Goal: Use online tool/utility: Utilize a website feature to perform a specific function

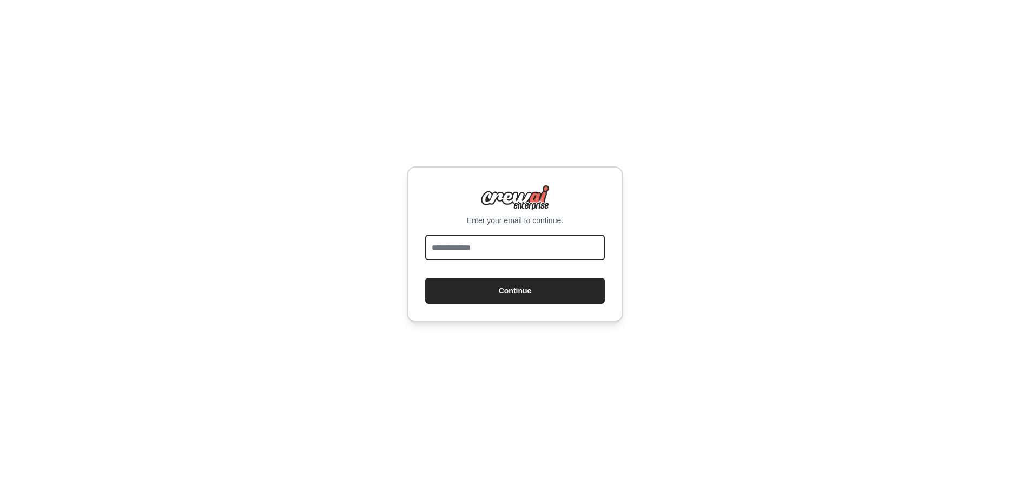
click at [447, 259] on input "email" at bounding box center [515, 248] width 180 height 26
type input "**********"
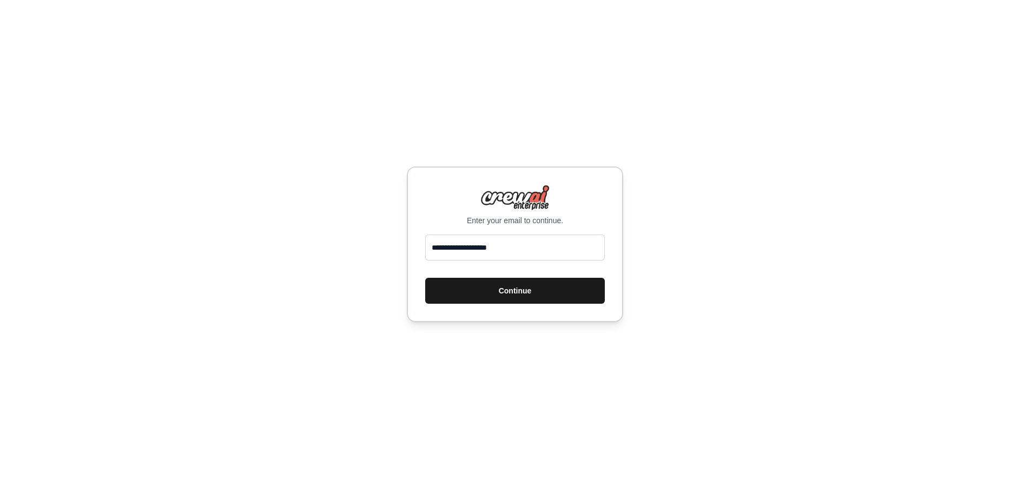
click at [503, 286] on button "Continue" at bounding box center [515, 291] width 180 height 26
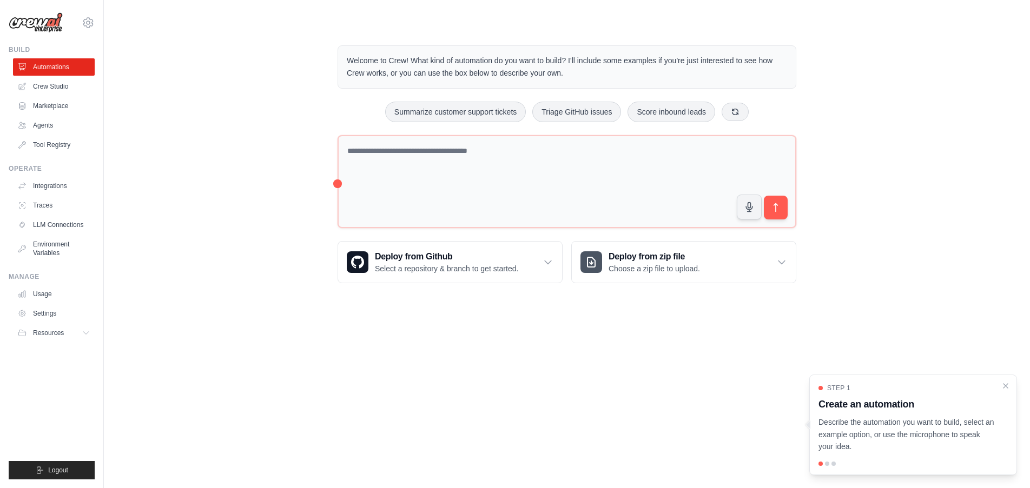
click at [829, 465] on div at bounding box center [827, 464] width 4 height 4
click at [826, 464] on div at bounding box center [827, 464] width 4 height 4
click at [452, 111] on button "Summarize customer support tickets" at bounding box center [455, 111] width 141 height 21
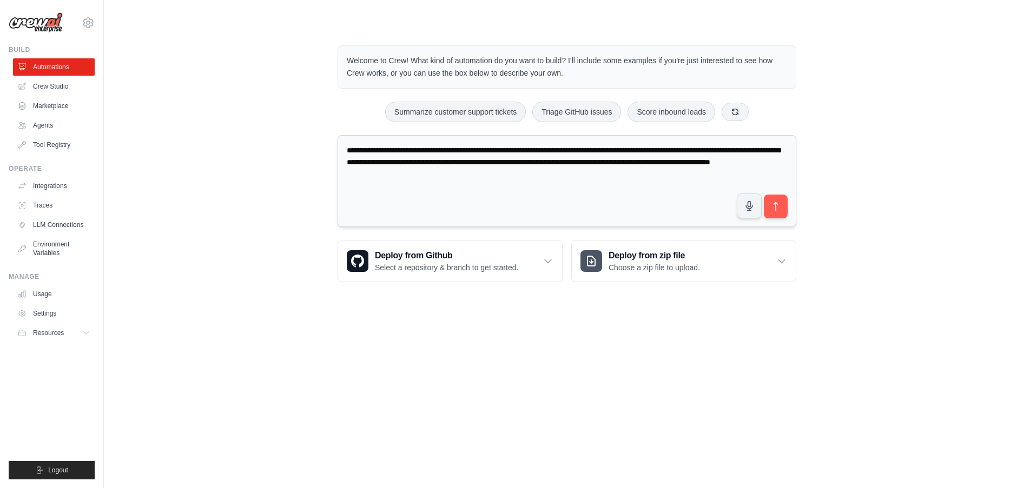
drag, startPoint x: 478, startPoint y: 150, endPoint x: 553, endPoint y: 177, distance: 79.9
click at [553, 177] on textarea "**********" at bounding box center [567, 181] width 459 height 93
click at [494, 153] on textarea "**********" at bounding box center [567, 181] width 459 height 93
drag, startPoint x: 478, startPoint y: 151, endPoint x: 589, endPoint y: 151, distance: 110.9
click at [589, 151] on textarea "**********" at bounding box center [567, 181] width 459 height 93
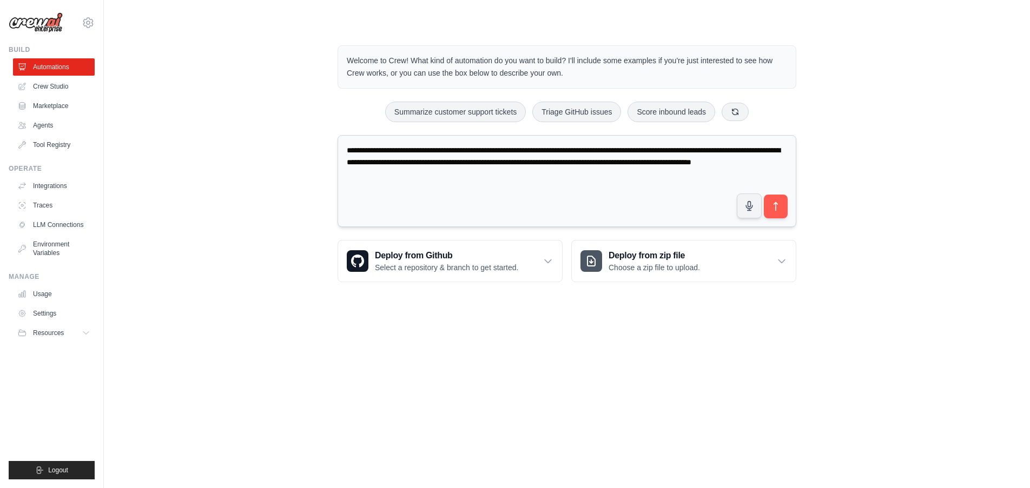
click at [574, 151] on textarea "**********" at bounding box center [567, 181] width 459 height 93
drag, startPoint x: 576, startPoint y: 151, endPoint x: 765, endPoint y: 149, distance: 189.3
click at [765, 149] on textarea "**********" at bounding box center [567, 181] width 459 height 93
paste textarea "**********"
drag, startPoint x: 763, startPoint y: 150, endPoint x: 773, endPoint y: 161, distance: 14.6
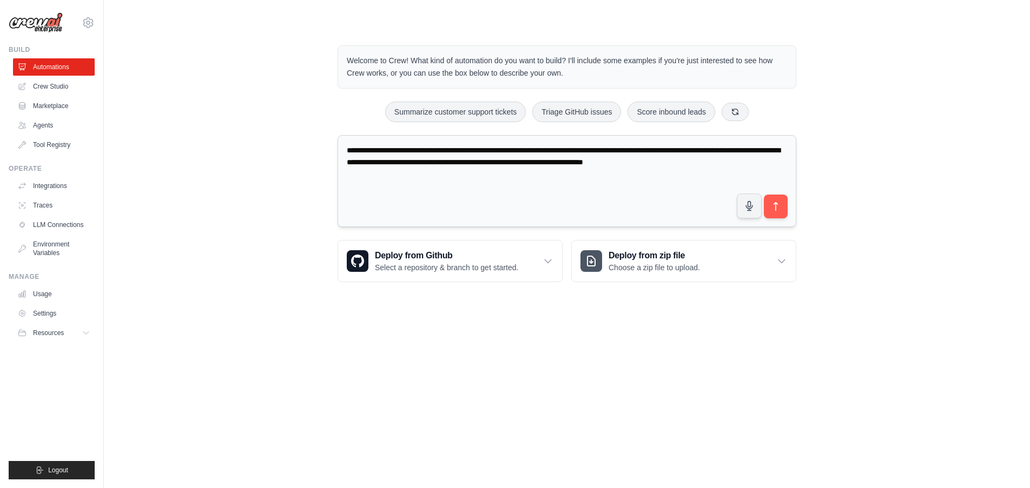
click at [773, 161] on textarea "**********" at bounding box center [567, 181] width 459 height 93
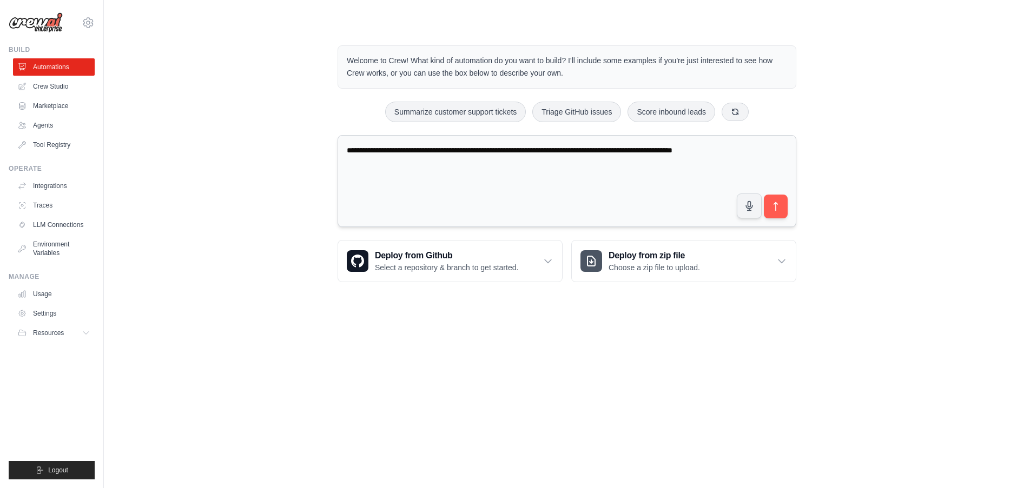
paste textarea "**********"
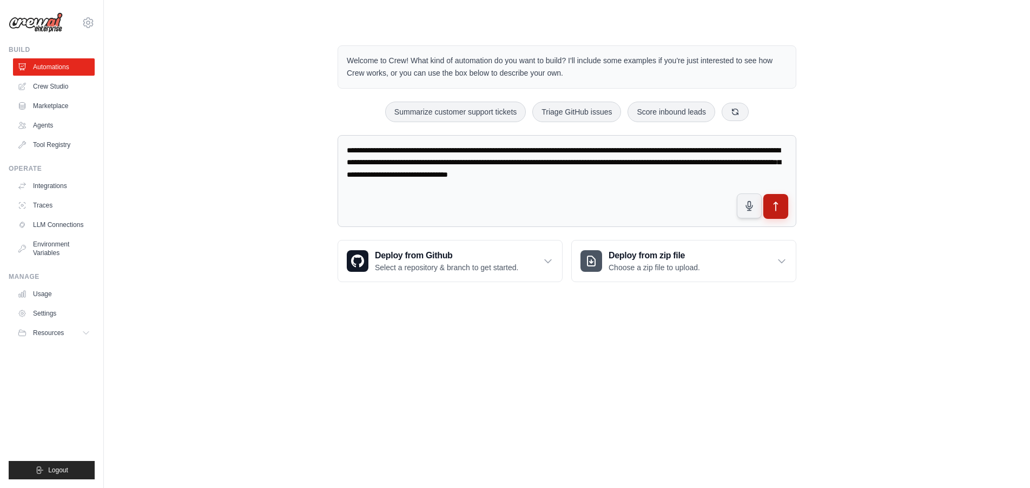
type textarea "**********"
click at [777, 212] on icon "submit" at bounding box center [775, 206] width 11 height 11
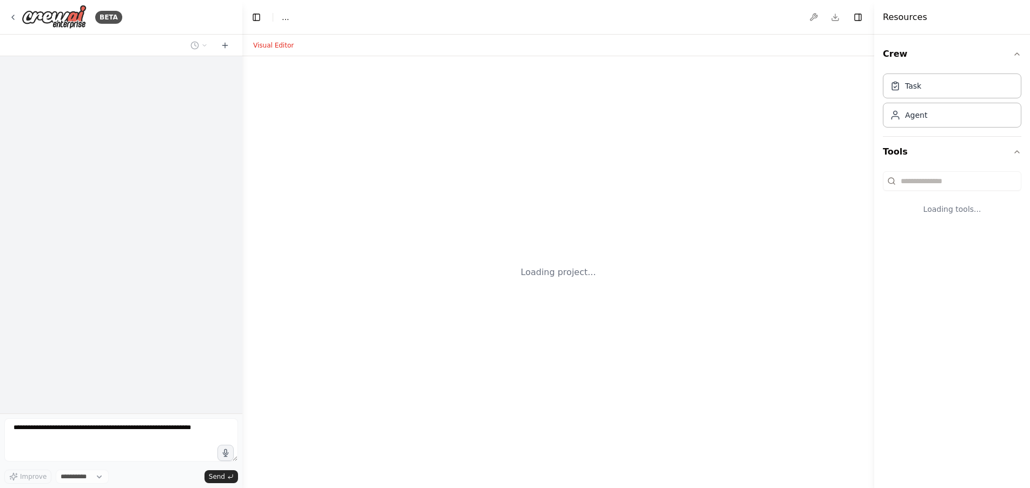
select select "****"
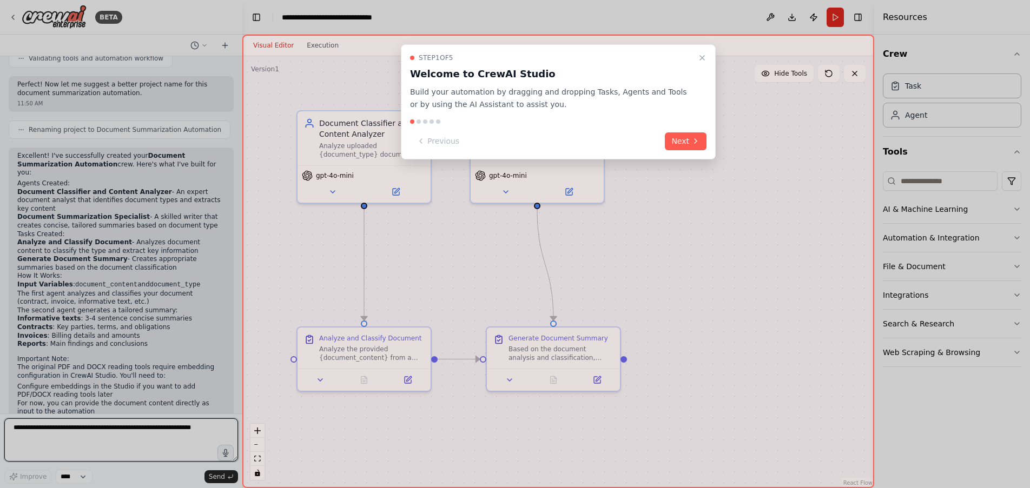
scroll to position [1146, 0]
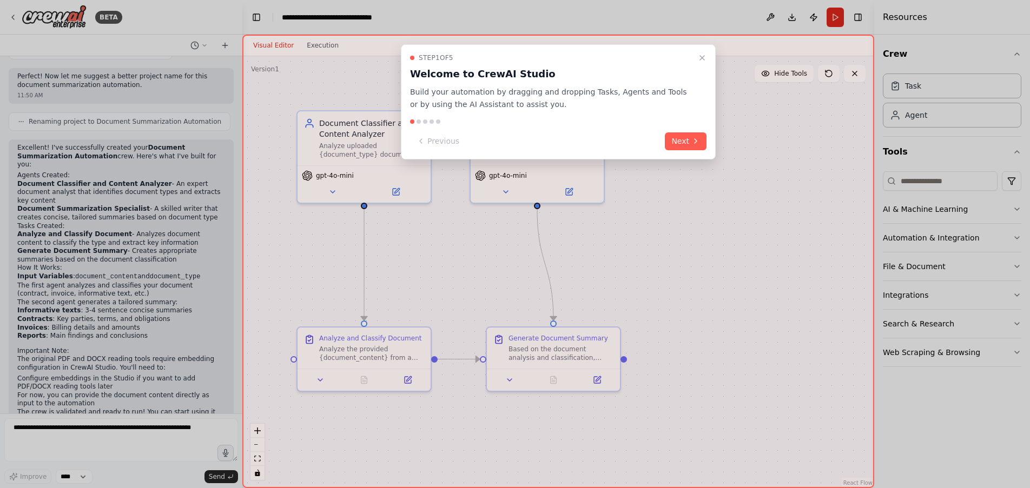
drag, startPoint x: 19, startPoint y: 317, endPoint x: 94, endPoint y: 327, distance: 74.8
click at [94, 327] on div at bounding box center [515, 244] width 1030 height 488
drag, startPoint x: 21, startPoint y: 315, endPoint x: 108, endPoint y: 331, distance: 88.5
click at [108, 331] on div at bounding box center [515, 244] width 1030 height 488
drag, startPoint x: 59, startPoint y: 385, endPoint x: 19, endPoint y: 356, distance: 49.6
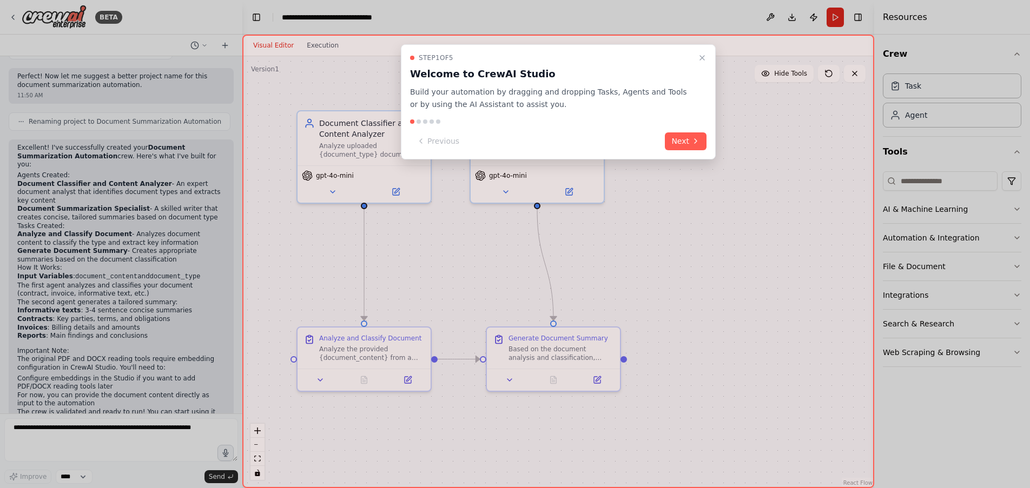
click at [19, 356] on div at bounding box center [515, 244] width 1030 height 488
drag, startPoint x: 631, startPoint y: 54, endPoint x: 731, endPoint y: 87, distance: 105.7
click at [731, 87] on div "Step 1 of 5 Welcome to CrewAI Studio Build your automation by dragging and drop…" at bounding box center [558, 262] width 632 height 454
click at [603, 65] on div "Step 1 of 5 Welcome to CrewAI Studio Build your automation by dragging and drop…" at bounding box center [558, 82] width 296 height 57
drag, startPoint x: 237, startPoint y: 326, endPoint x: 242, endPoint y: 216, distance: 109.9
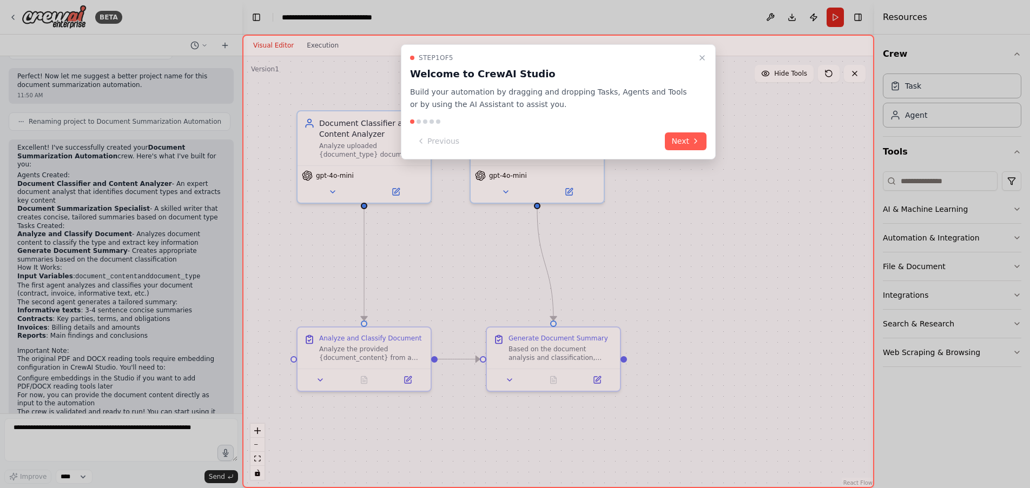
click at [245, 265] on div "BETA Create a crew that automatically reads users pdf or word document and gene…" at bounding box center [515, 244] width 1030 height 488
click at [237, 61] on div at bounding box center [515, 244] width 1030 height 488
click at [683, 138] on button "Next" at bounding box center [686, 142] width 42 height 18
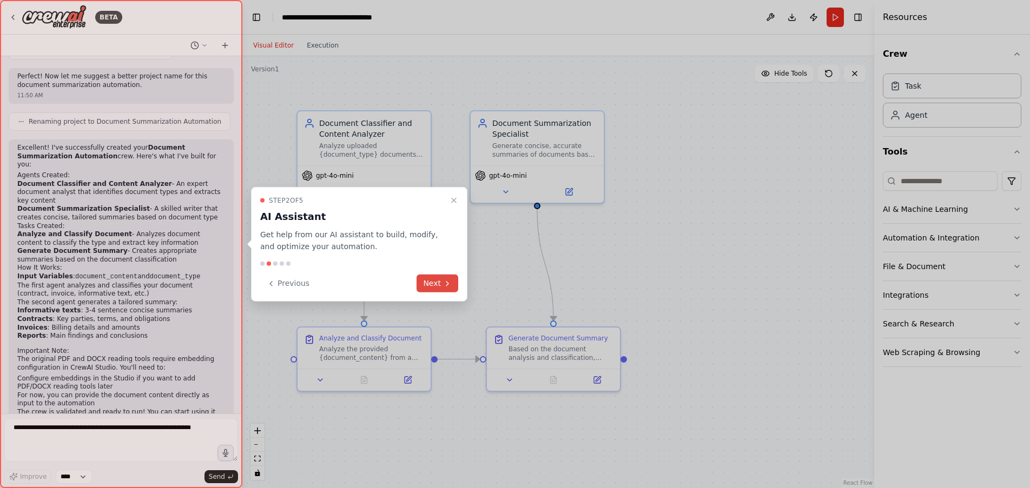
click at [439, 285] on button "Next" at bounding box center [438, 284] width 42 height 18
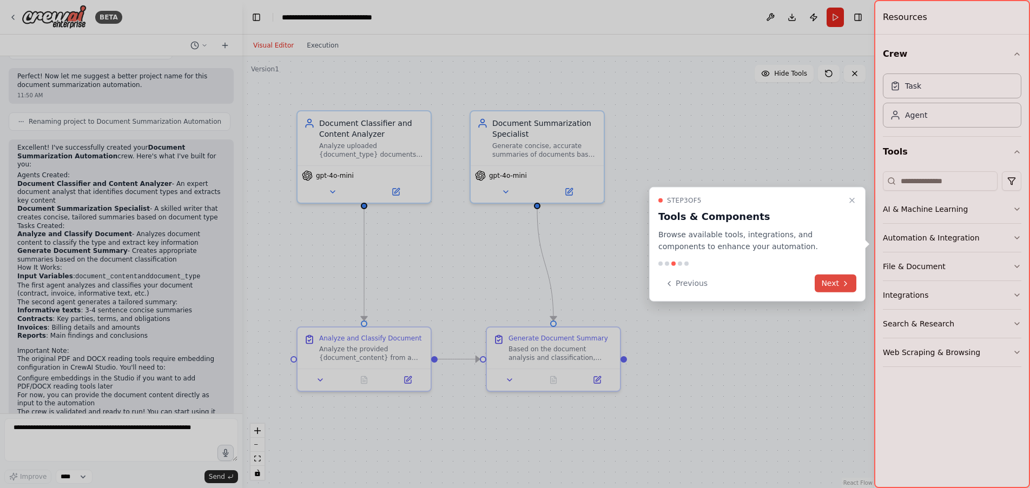
click at [838, 287] on button "Next" at bounding box center [836, 284] width 42 height 18
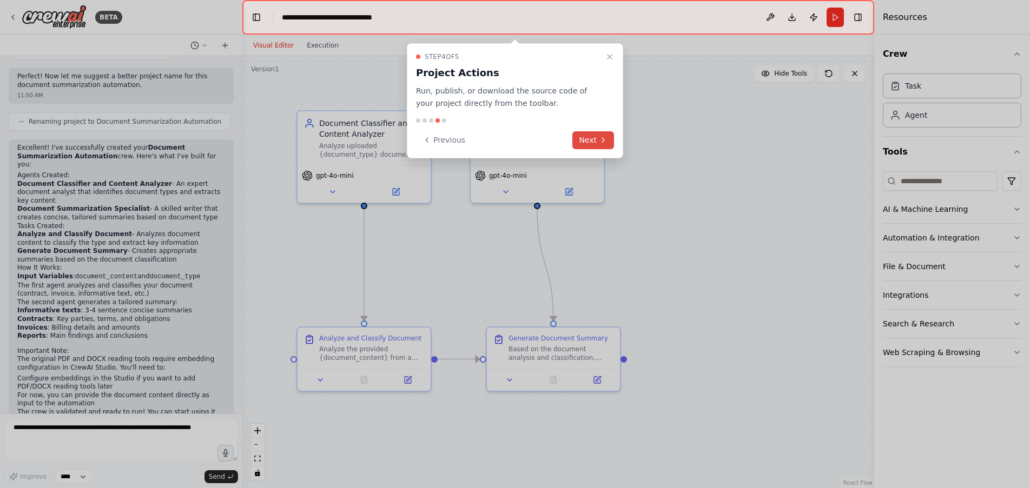
click at [591, 137] on button "Next" at bounding box center [593, 140] width 42 height 18
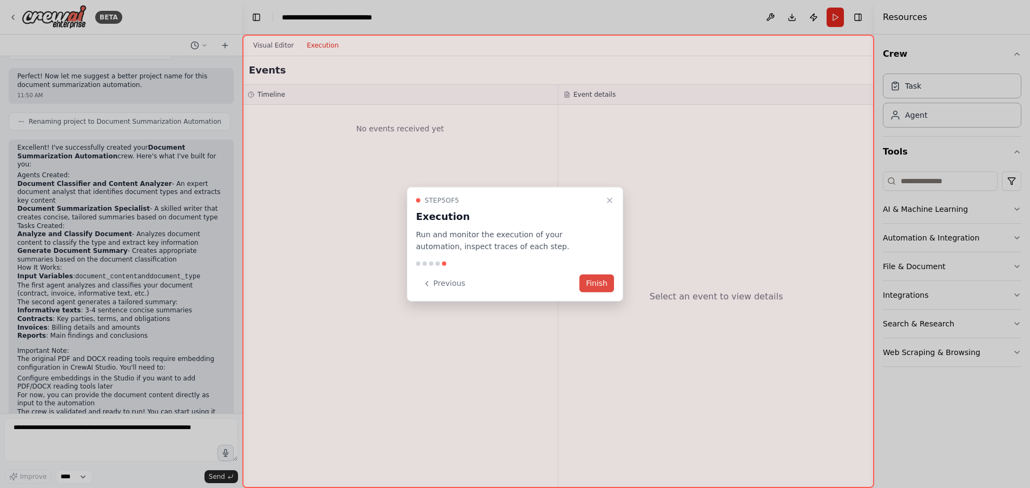
click at [598, 287] on button "Finish" at bounding box center [596, 284] width 35 height 18
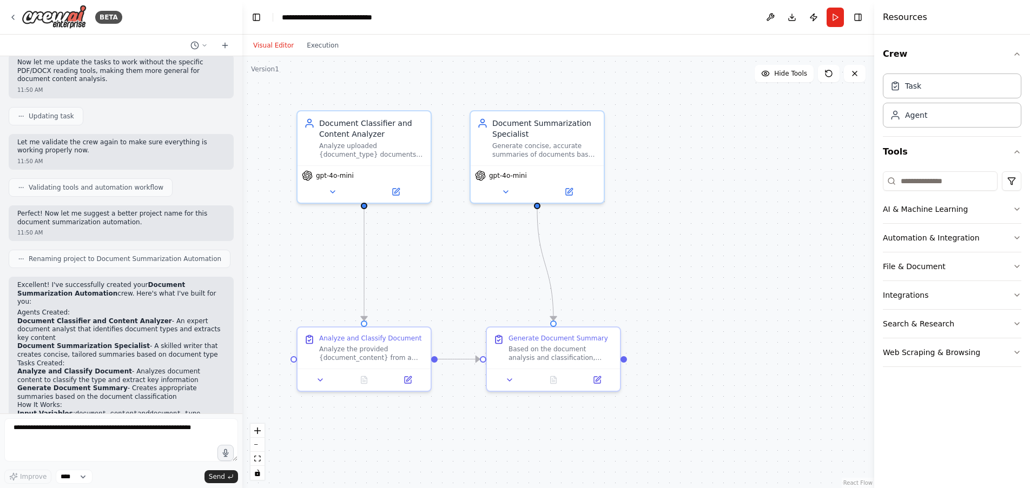
scroll to position [1028, 0]
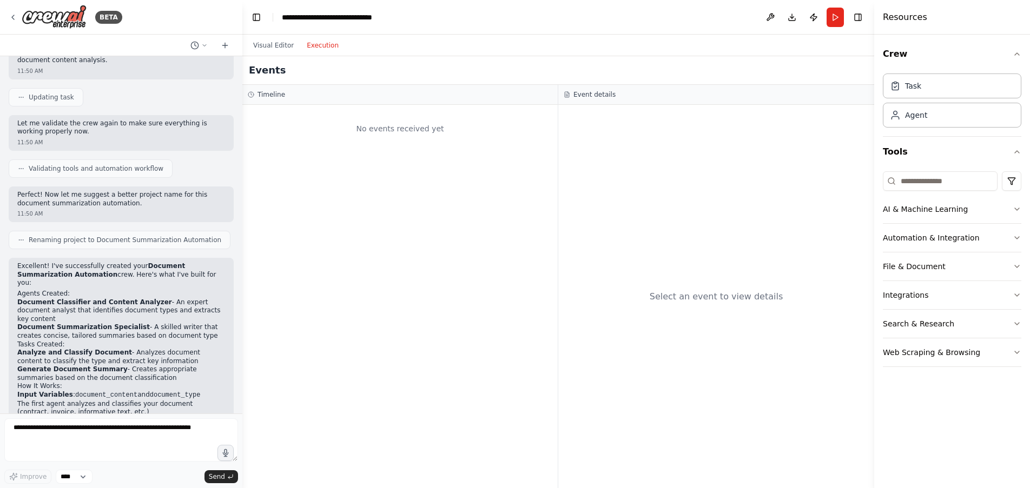
click at [323, 47] on button "Execution" at bounding box center [322, 45] width 45 height 13
click at [278, 44] on button "Visual Editor" at bounding box center [274, 45] width 54 height 13
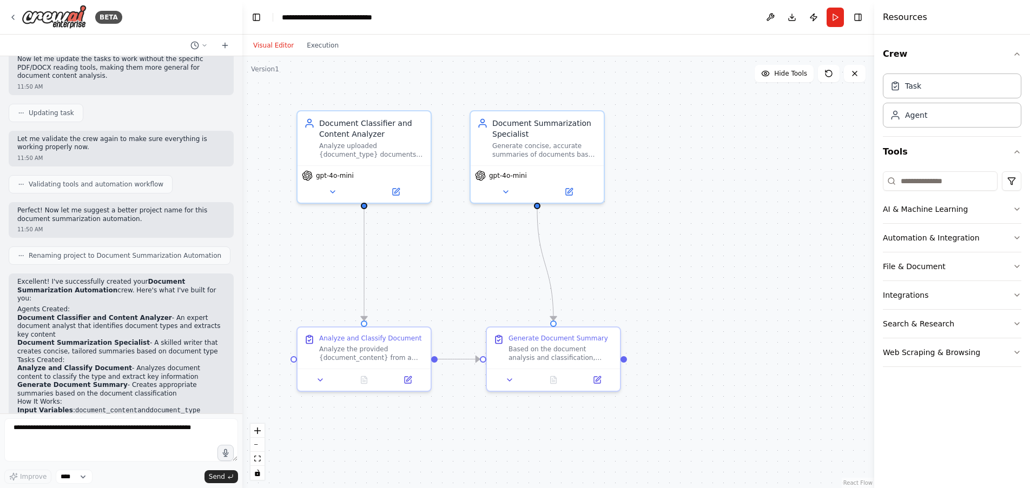
scroll to position [1146, 0]
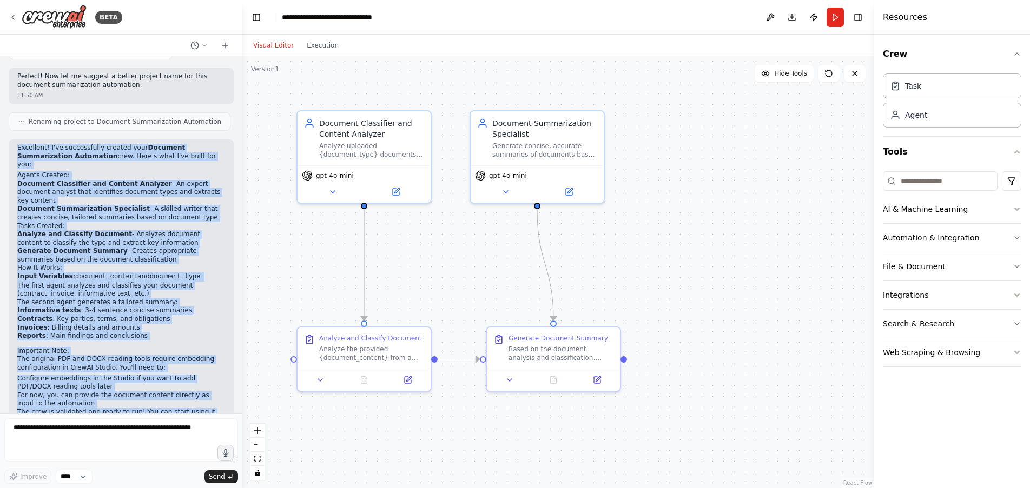
drag, startPoint x: 19, startPoint y: 123, endPoint x: 211, endPoint y: 386, distance: 325.6
click at [211, 386] on div "Excellent! I've successfully created your Document Summarization Automation cre…" at bounding box center [121, 289] width 208 height 290
click at [207, 315] on li "Contracts : Key parties, terms, and obligations" at bounding box center [121, 319] width 208 height 9
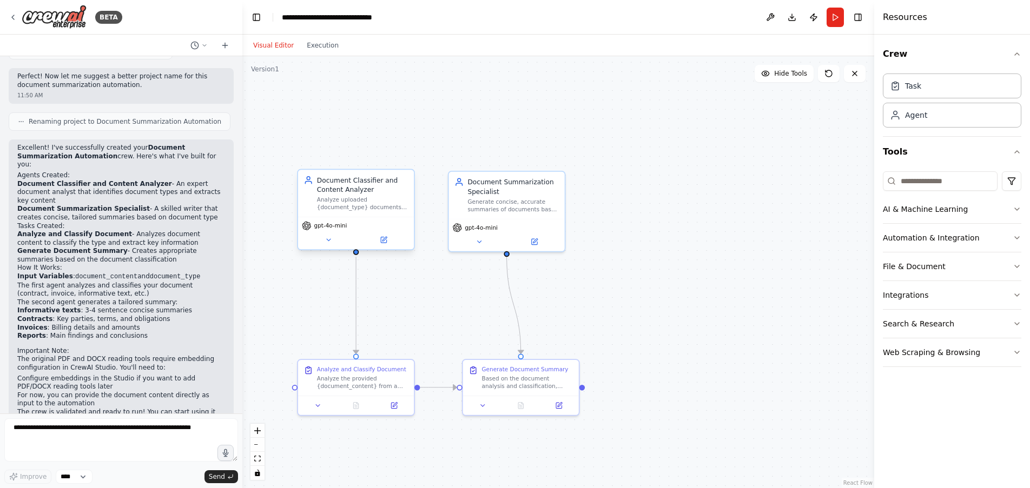
click at [348, 188] on div "Document Classifier and Content Analyzer" at bounding box center [362, 185] width 91 height 19
click at [439, 160] on div ".deletable-edge-delete-btn { width: 20px; height: 20px; border: 0px solid #ffff…" at bounding box center [558, 272] width 632 height 432
click at [327, 242] on icon at bounding box center [329, 240] width 8 height 8
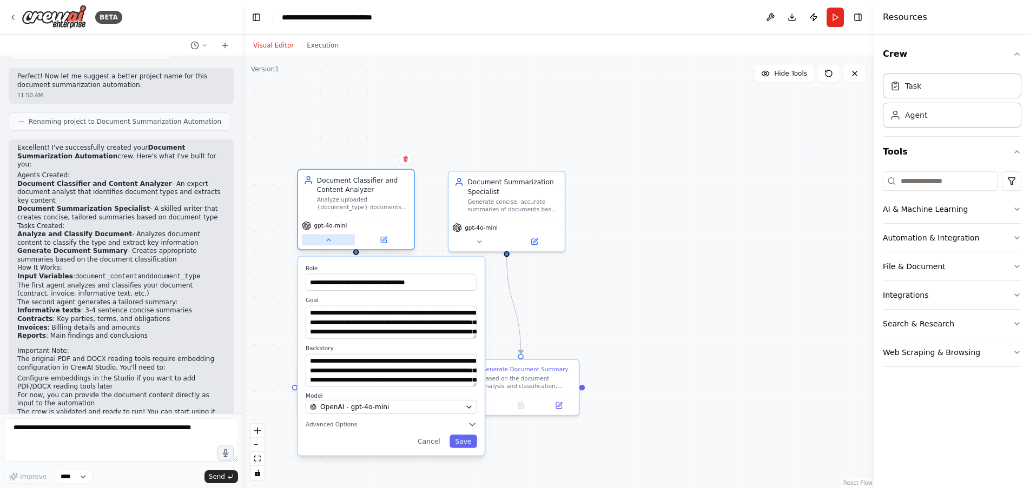
click at [327, 242] on icon at bounding box center [329, 240] width 8 height 8
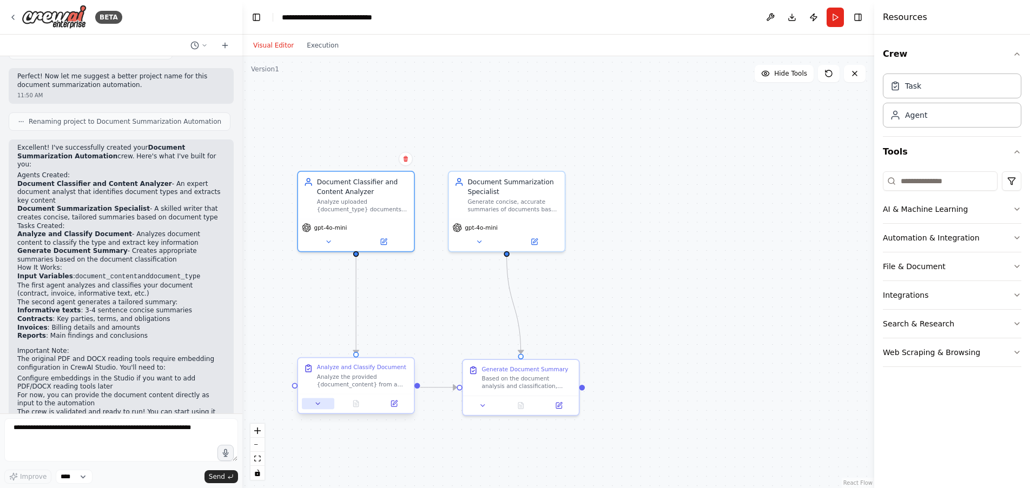
click at [317, 405] on icon at bounding box center [318, 404] width 8 height 8
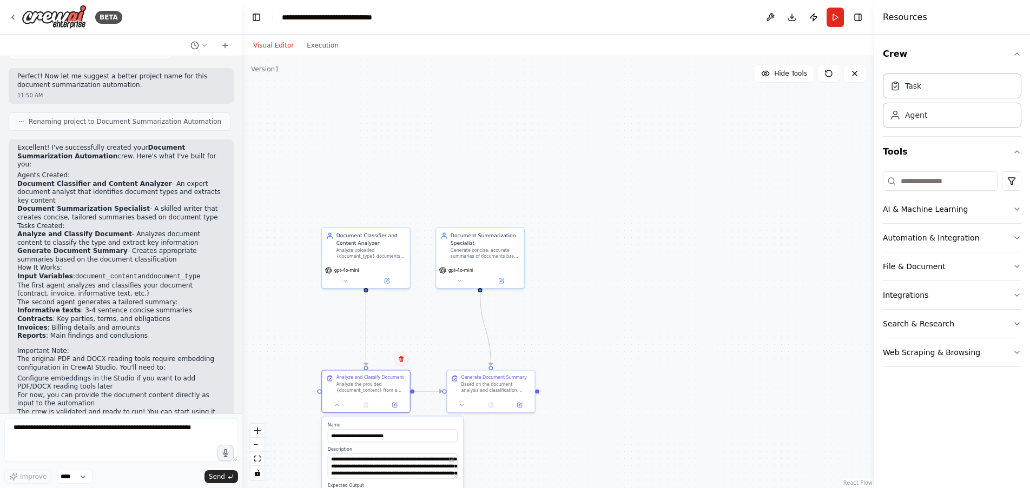
click at [405, 361] on button at bounding box center [401, 359] width 14 height 14
click at [426, 342] on div ".deletable-edge-delete-btn { width: 20px; height: 20px; border: 0px solid #ffff…" at bounding box center [558, 272] width 632 height 432
click at [708, 304] on div ".deletable-edge-delete-btn { width: 20px; height: 20px; border: 0px solid #ffff…" at bounding box center [558, 272] width 632 height 432
click at [340, 405] on button at bounding box center [337, 404] width 24 height 9
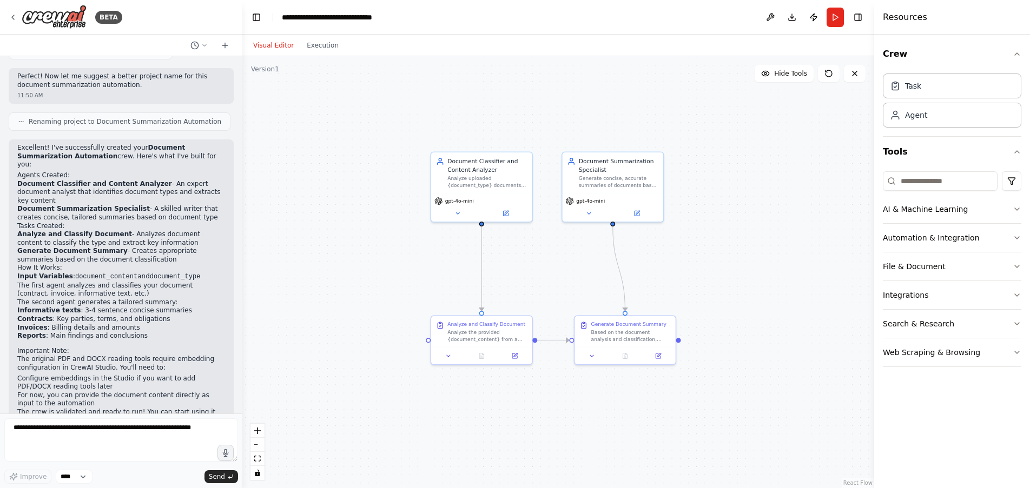
drag, startPoint x: 496, startPoint y: 162, endPoint x: 658, endPoint y: 96, distance: 175.0
click at [658, 96] on div ".deletable-edge-delete-btn { width: 20px; height: 20px; border: 0px solid #ffff…" at bounding box center [558, 272] width 632 height 432
click at [332, 49] on button "Execution" at bounding box center [322, 45] width 45 height 13
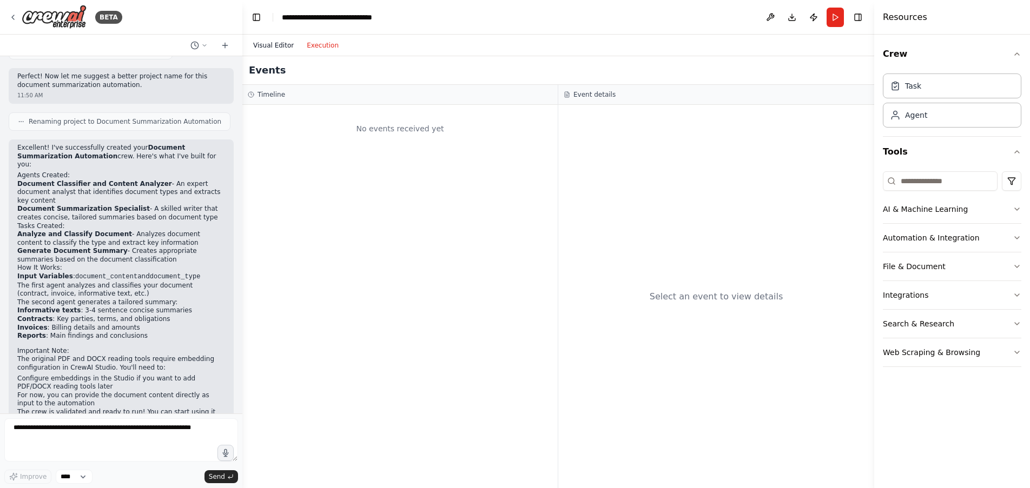
click at [281, 44] on button "Visual Editor" at bounding box center [274, 45] width 54 height 13
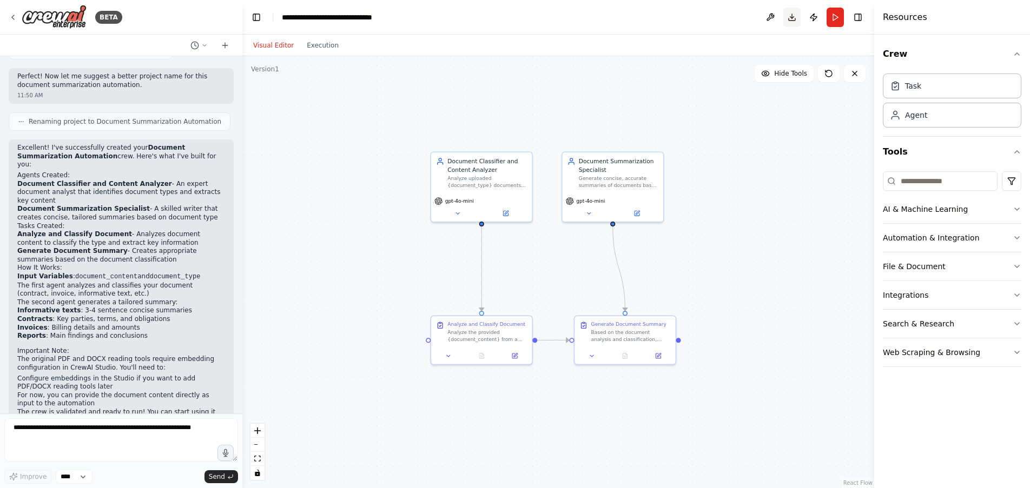
click at [794, 20] on button "Download" at bounding box center [791, 17] width 17 height 19
click at [810, 140] on div ".deletable-edge-delete-btn { width: 20px; height: 20px; border: 0px solid #ffff…" at bounding box center [558, 272] width 632 height 432
click at [836, 15] on button "Run" at bounding box center [835, 17] width 17 height 19
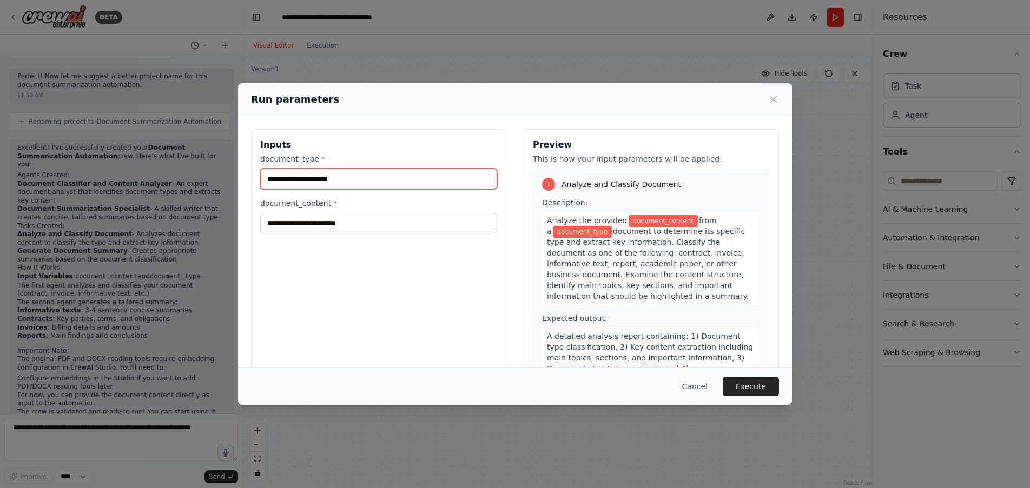
click at [268, 180] on input "document_type *" at bounding box center [378, 179] width 237 height 21
type input "***"
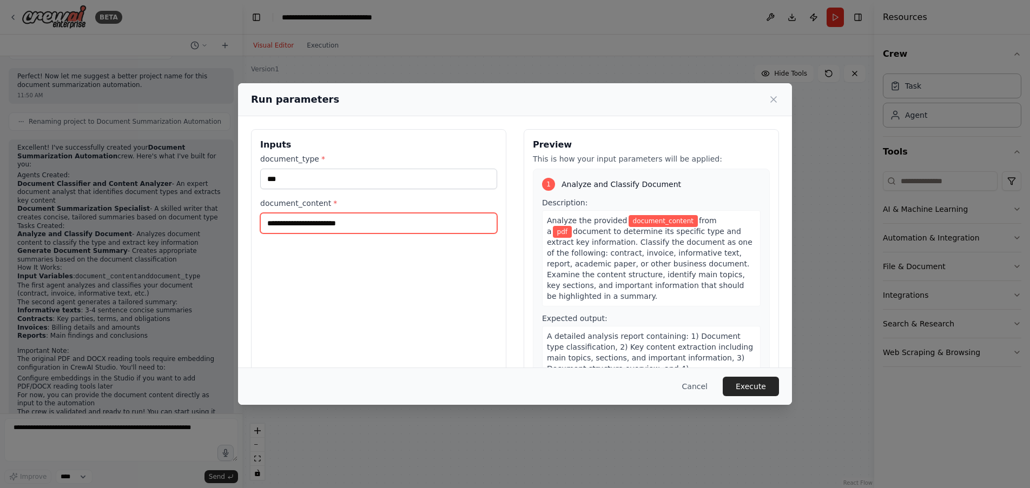
click at [296, 224] on input "document_content *" at bounding box center [378, 223] width 237 height 21
click at [304, 222] on input "document_content *" at bounding box center [378, 223] width 237 height 21
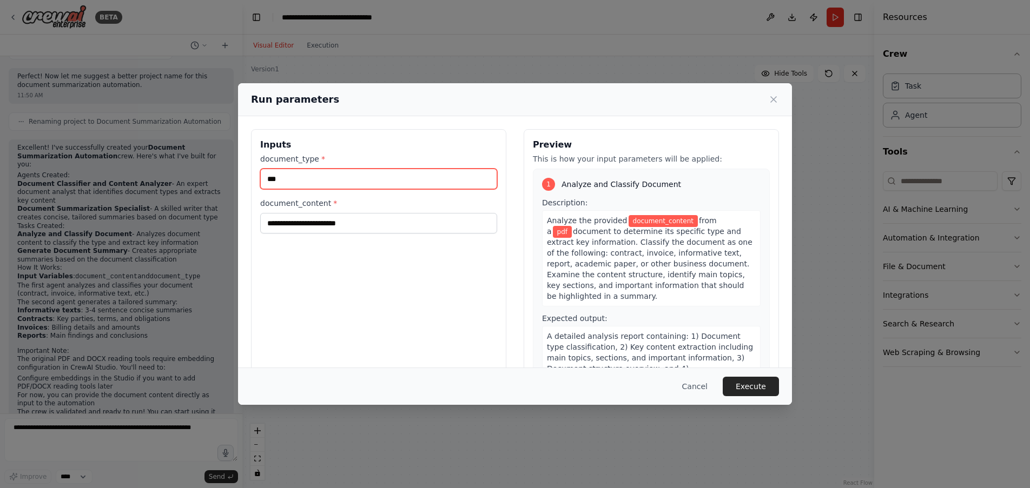
drag, startPoint x: 267, startPoint y: 179, endPoint x: 298, endPoint y: 177, distance: 30.9
click at [298, 177] on input "***" at bounding box center [378, 179] width 237 height 21
type input "****"
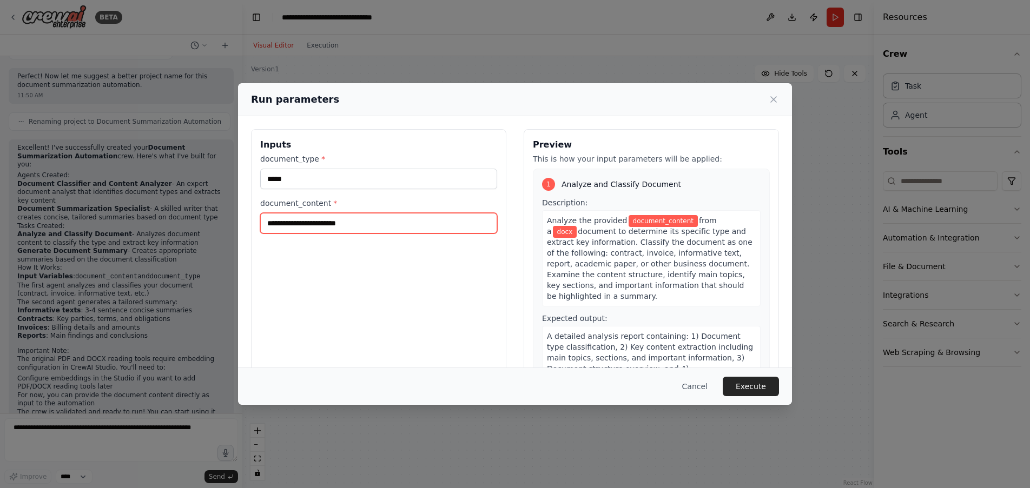
click at [279, 228] on input "document_content *" at bounding box center [378, 223] width 237 height 21
click at [325, 218] on input "document_content *" at bounding box center [378, 223] width 237 height 21
click at [352, 224] on input "document_content *" at bounding box center [378, 223] width 237 height 21
click at [290, 227] on input "document_content *" at bounding box center [378, 223] width 237 height 21
paste input "**********"
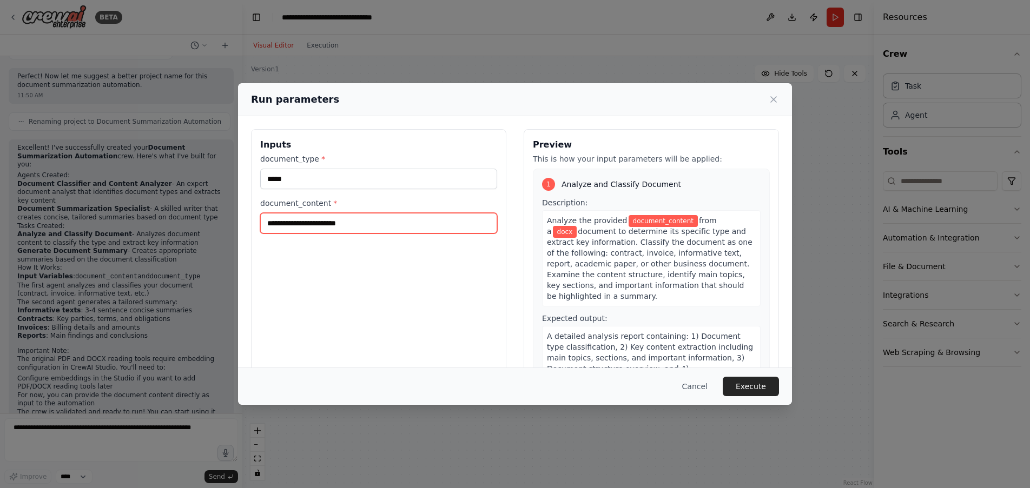
type input "**********"
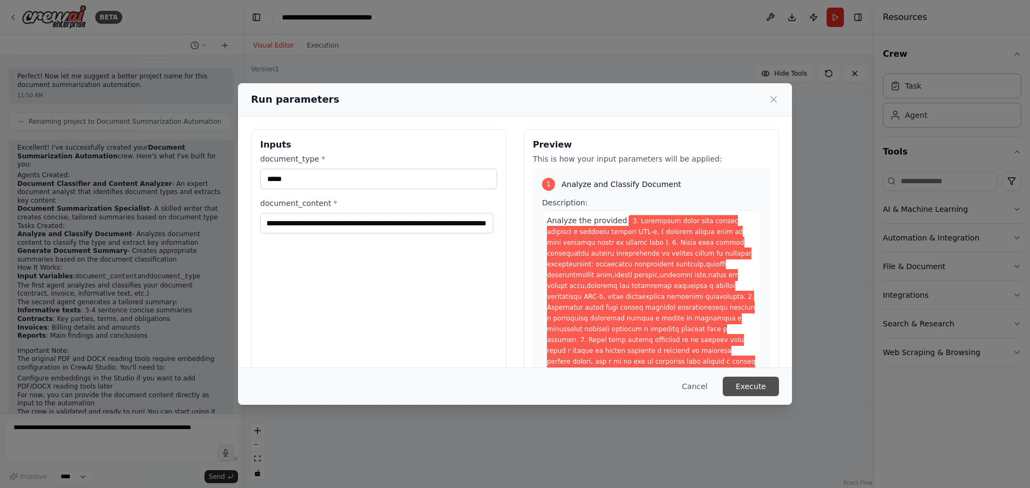
click at [754, 389] on button "Execute" at bounding box center [751, 386] width 56 height 19
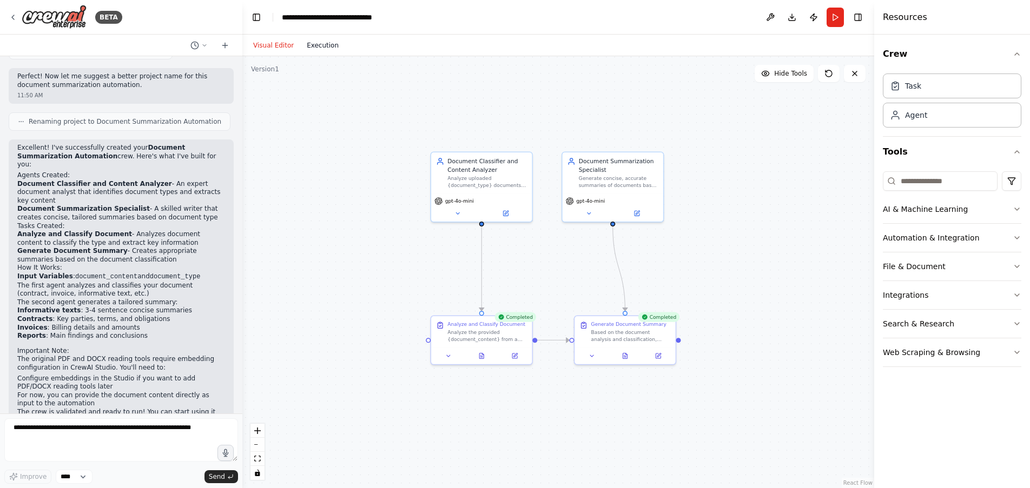
click at [319, 43] on button "Execution" at bounding box center [322, 45] width 45 height 13
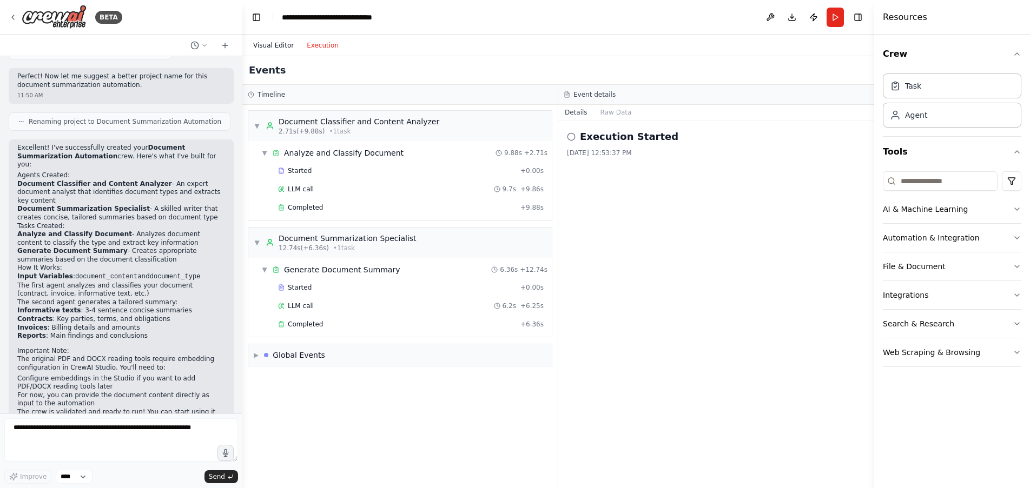
click at [272, 45] on button "Visual Editor" at bounding box center [274, 45] width 54 height 13
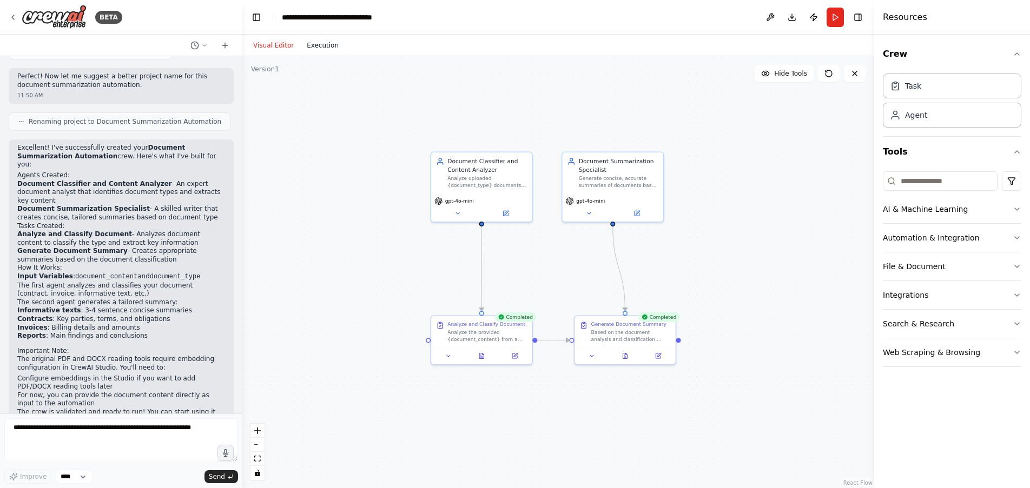
click at [321, 48] on button "Execution" at bounding box center [322, 45] width 45 height 13
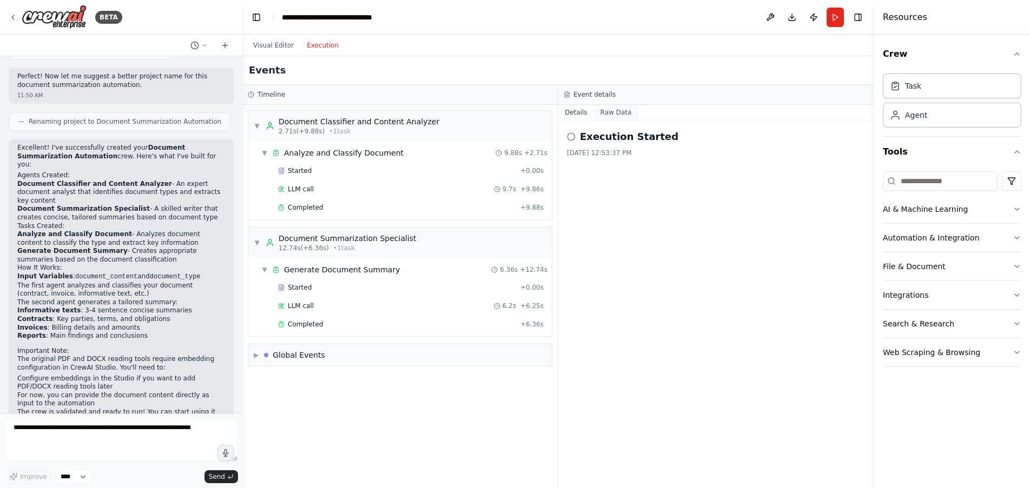
click at [608, 114] on button "Raw Data" at bounding box center [616, 112] width 44 height 15
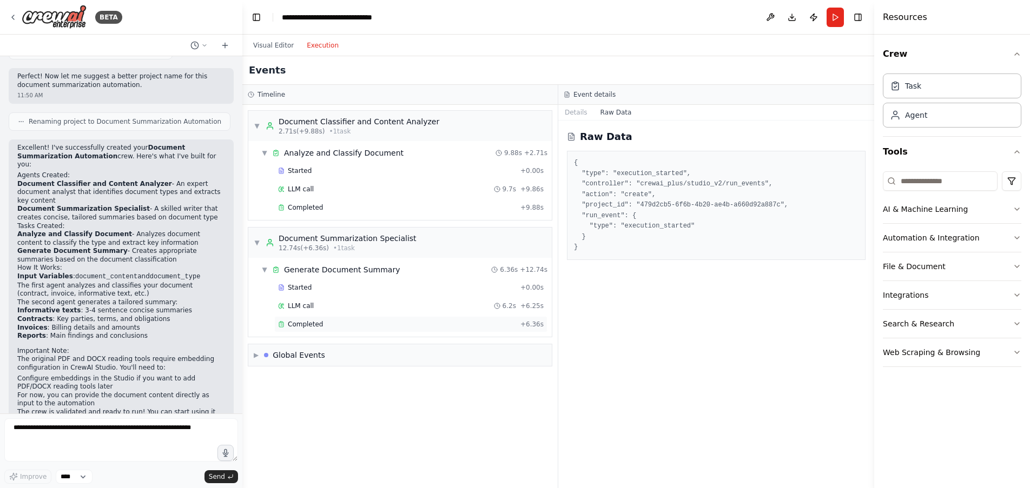
click at [338, 326] on div "Completed" at bounding box center [397, 324] width 238 height 9
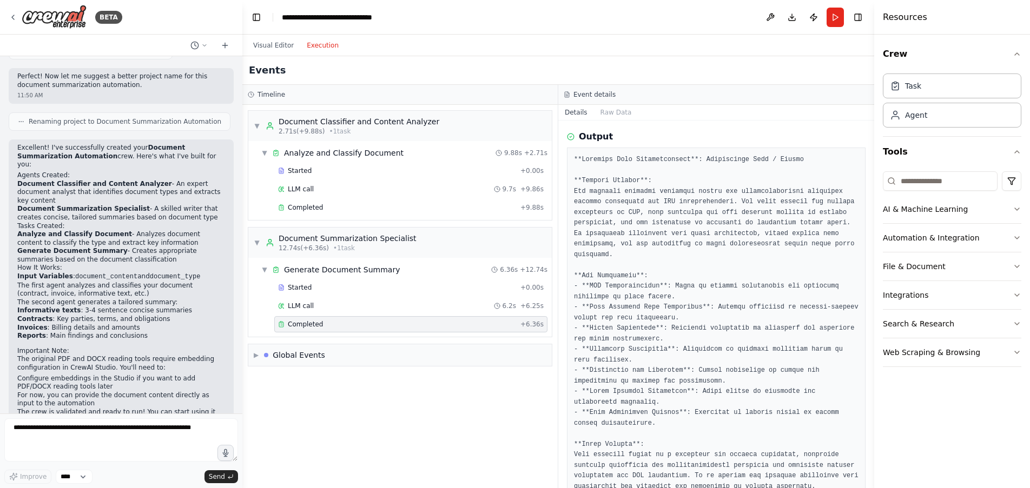
scroll to position [54, 0]
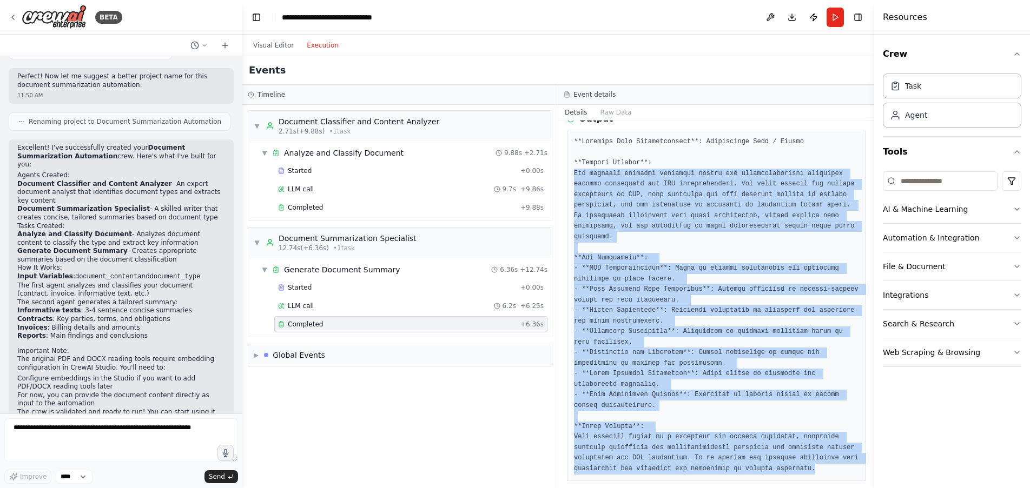
drag, startPoint x: 574, startPoint y: 171, endPoint x: 789, endPoint y: 460, distance: 359.8
click at [789, 460] on pre at bounding box center [716, 306] width 285 height 338
copy pre "The document outlines essential duties and responsibilities regarding customs o…"
click at [791, 240] on pre at bounding box center [716, 306] width 285 height 338
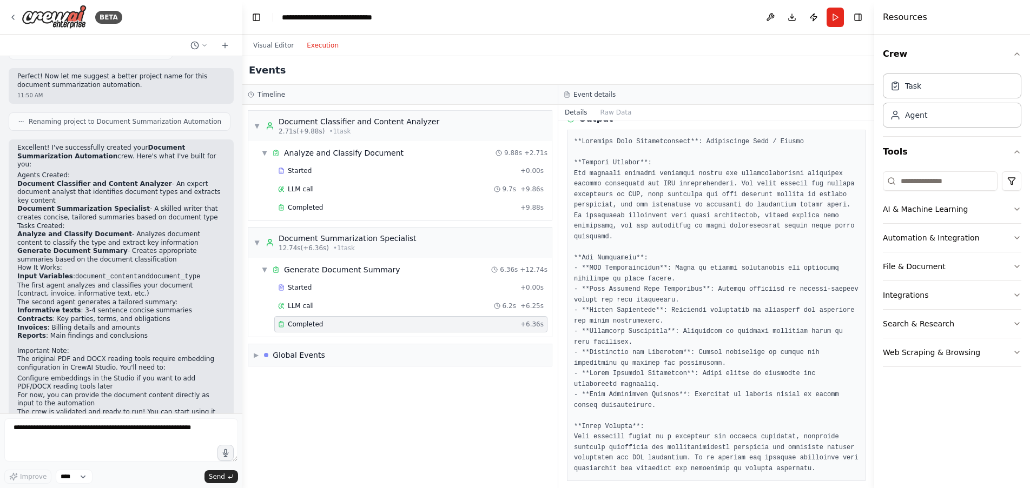
scroll to position [0, 0]
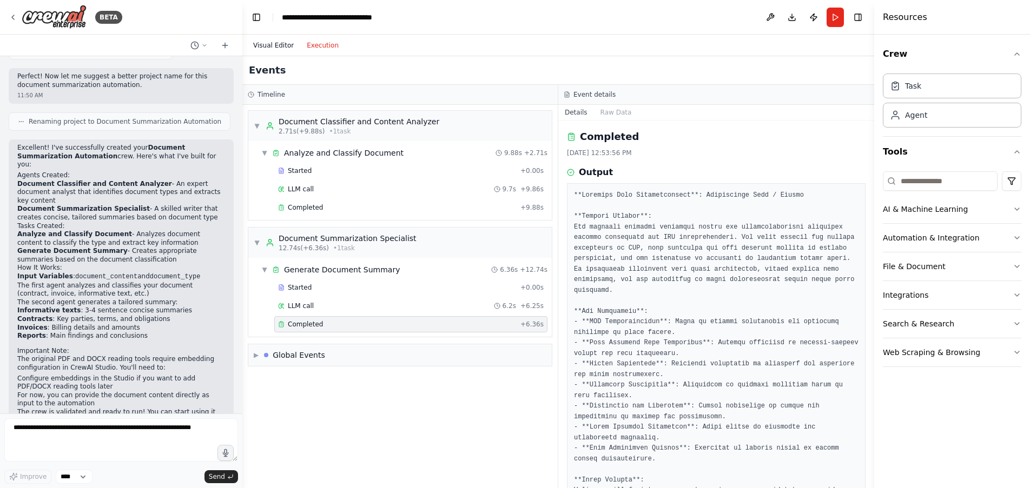
click at [281, 46] on button "Visual Editor" at bounding box center [274, 45] width 54 height 13
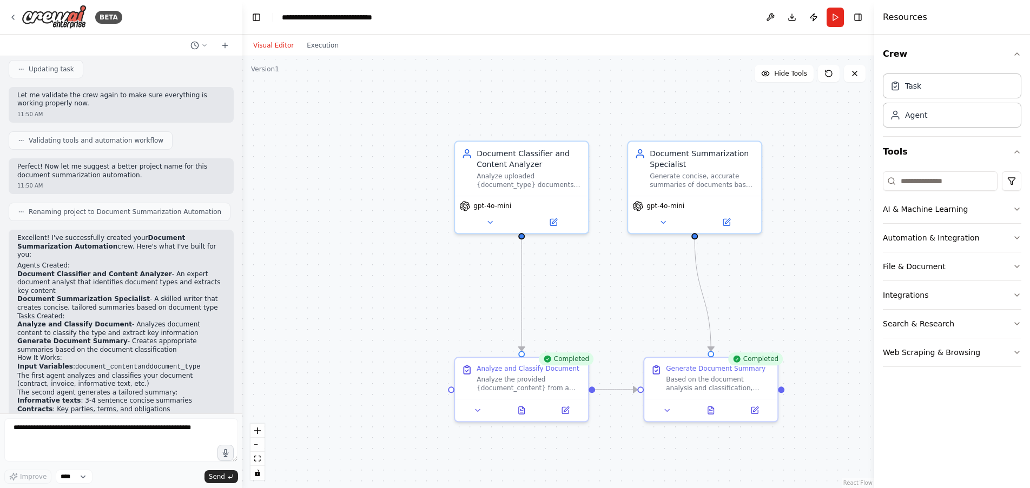
scroll to position [1146, 0]
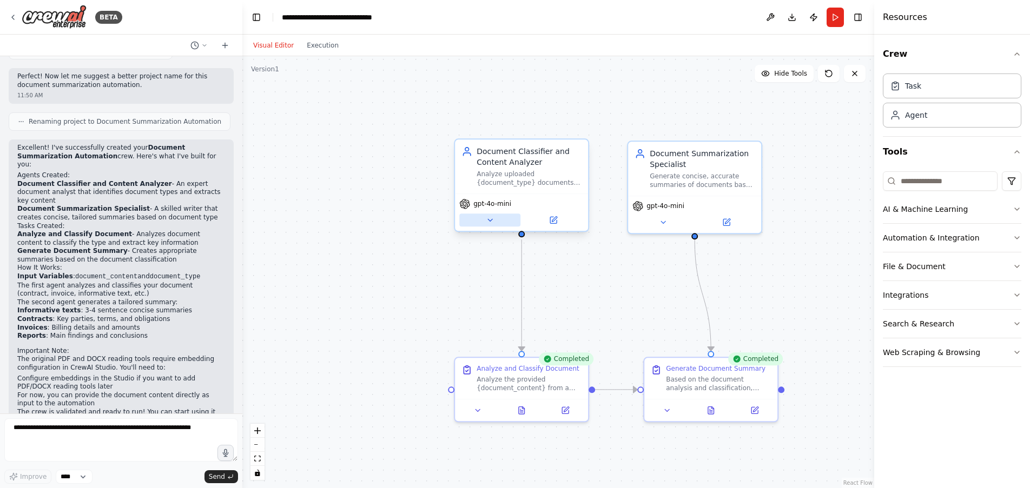
click at [492, 221] on icon at bounding box center [490, 220] width 9 height 9
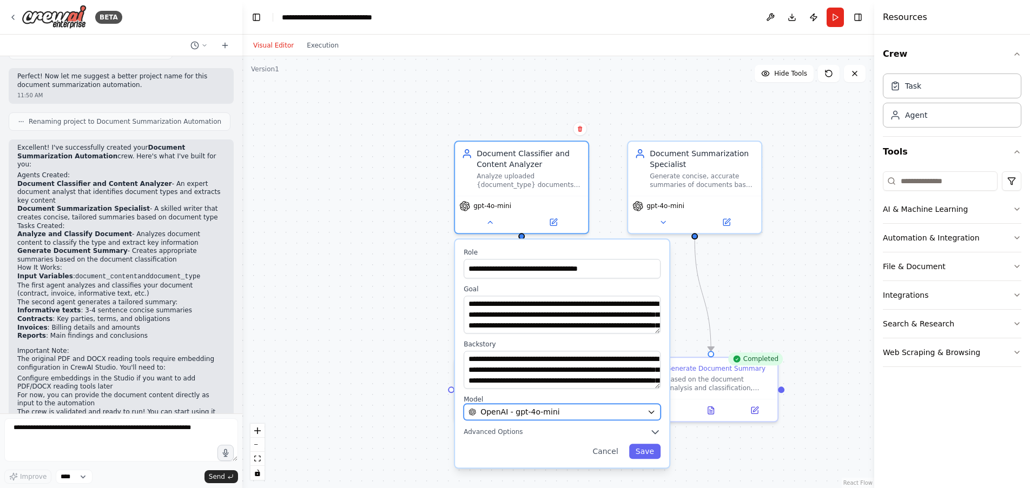
click at [652, 415] on icon "button" at bounding box center [651, 412] width 9 height 9
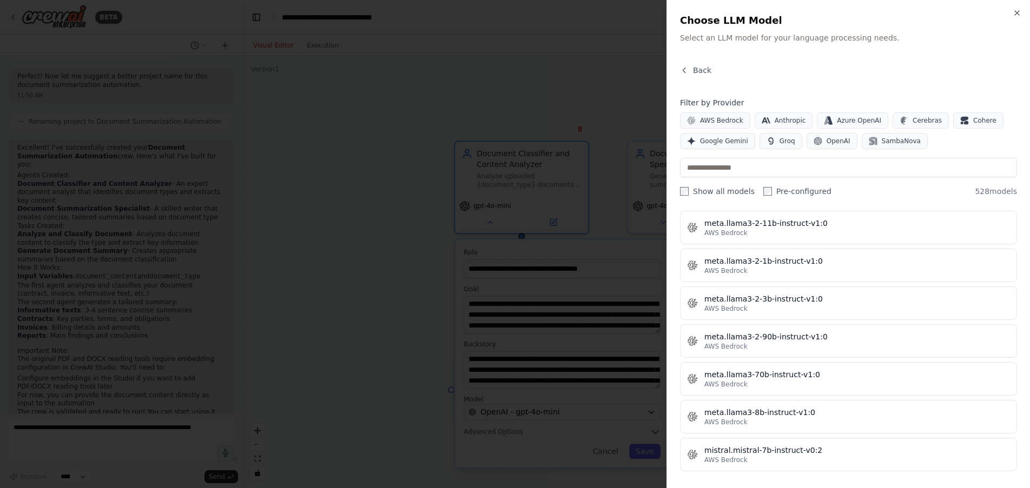
scroll to position [5680, 0]
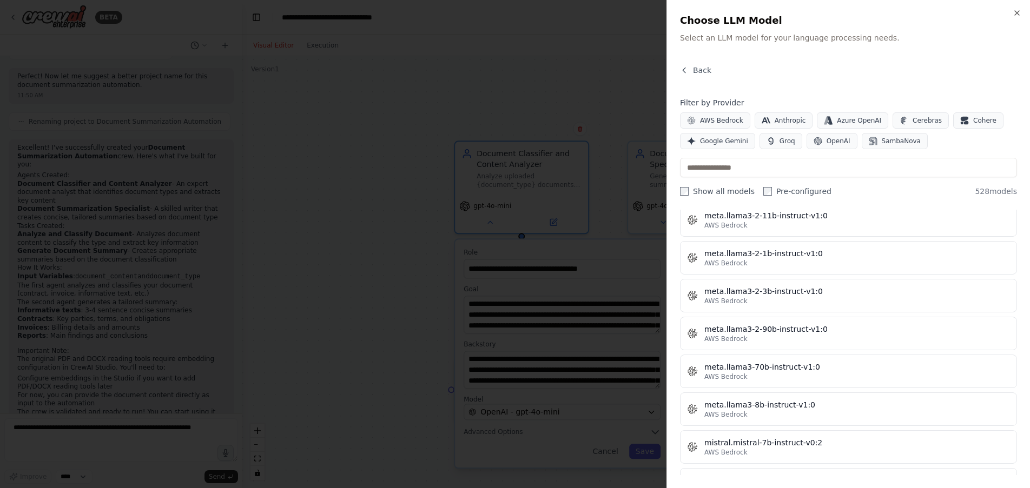
click at [602, 265] on div at bounding box center [515, 244] width 1030 height 488
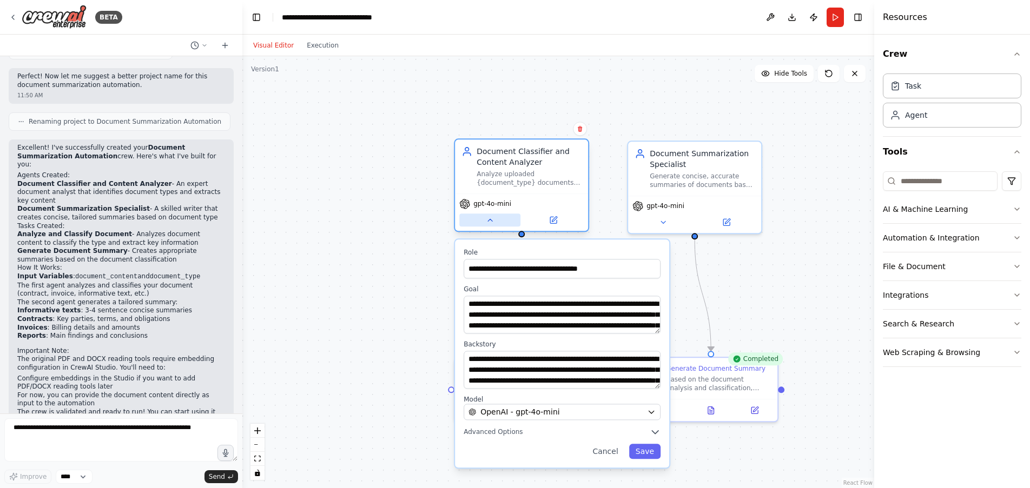
click at [491, 222] on icon at bounding box center [490, 220] width 9 height 9
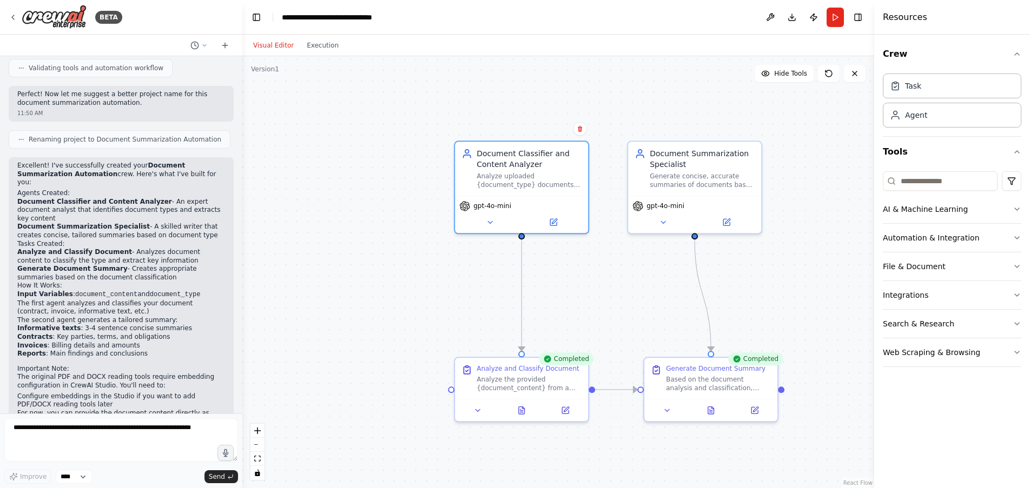
scroll to position [1146, 0]
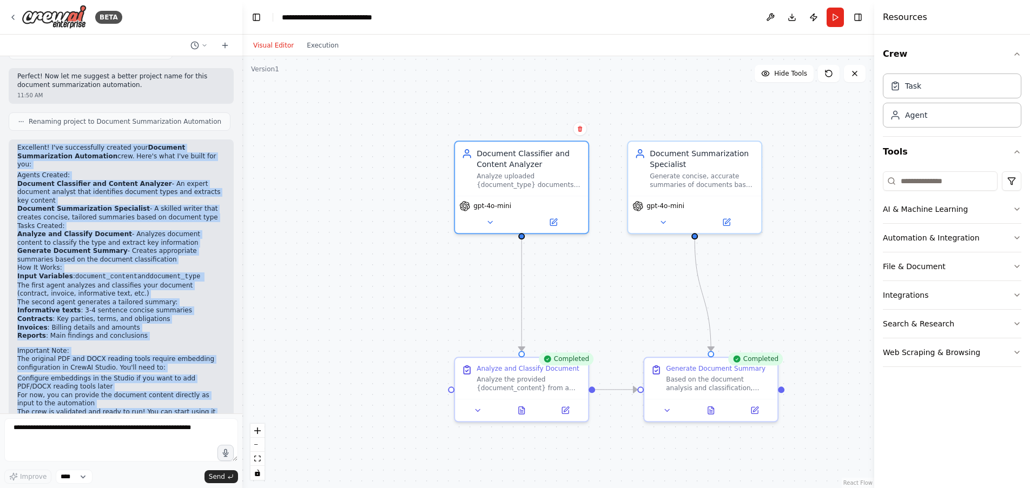
drag, startPoint x: 18, startPoint y: 121, endPoint x: 199, endPoint y: 384, distance: 318.6
click at [199, 384] on div "Excellent! I've successfully created your Document Summarization Automation cre…" at bounding box center [121, 289] width 208 height 290
copy div "Excellent! I've successfully created your Document Summarization Automation cre…"
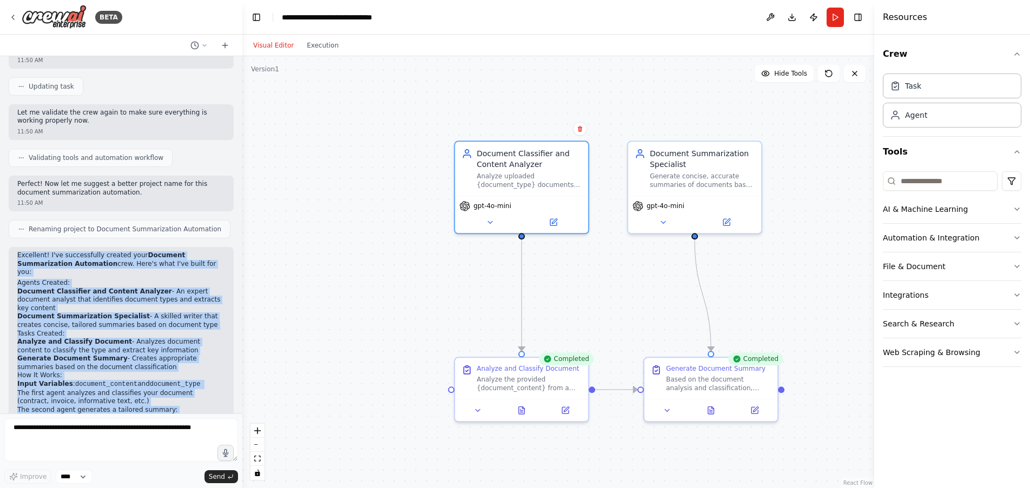
scroll to position [1038, 0]
click at [198, 252] on p "Excellent! I've successfully created your Document Summarization Automation cre…" at bounding box center [121, 264] width 208 height 25
